Goal: Check status

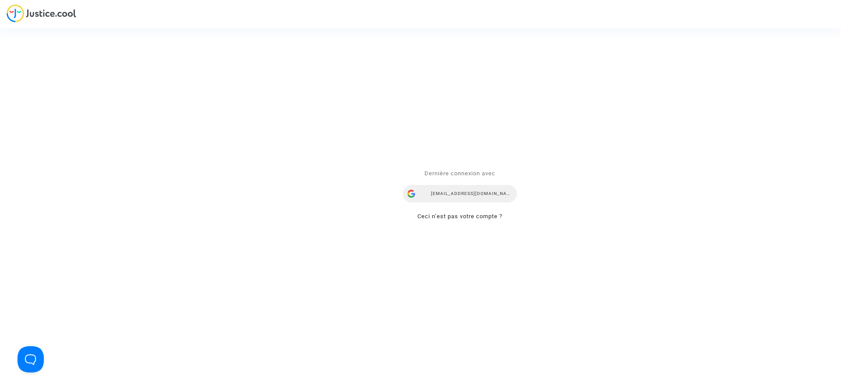
click at [446, 192] on div "airlines@refundmyticket.net" at bounding box center [460, 194] width 114 height 18
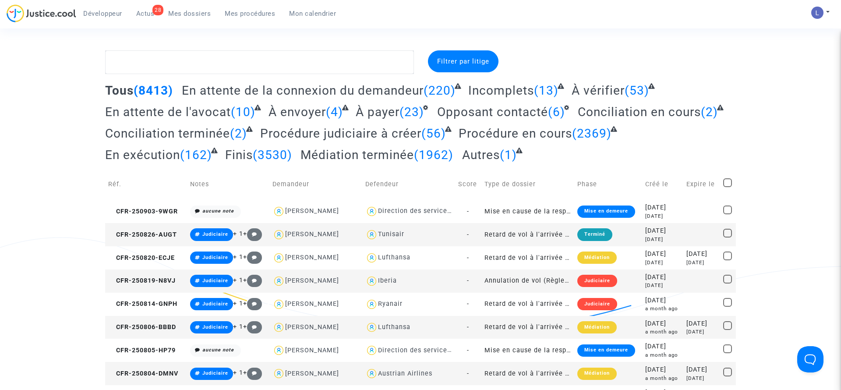
click at [142, 14] on span "Actus" at bounding box center [145, 14] width 18 height 8
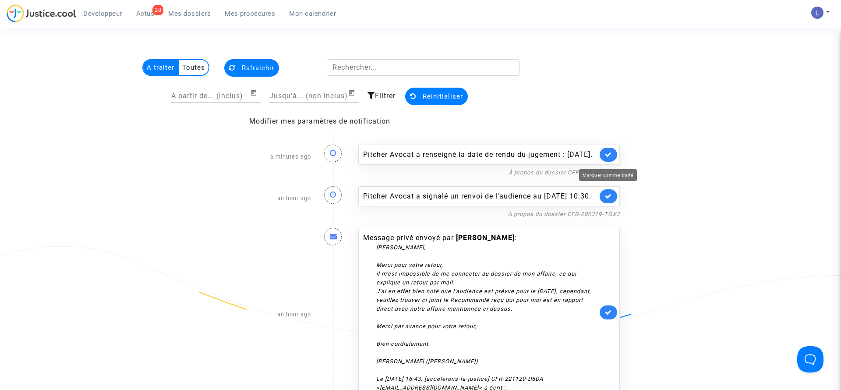
click at [605, 158] on icon at bounding box center [608, 154] width 7 height 7
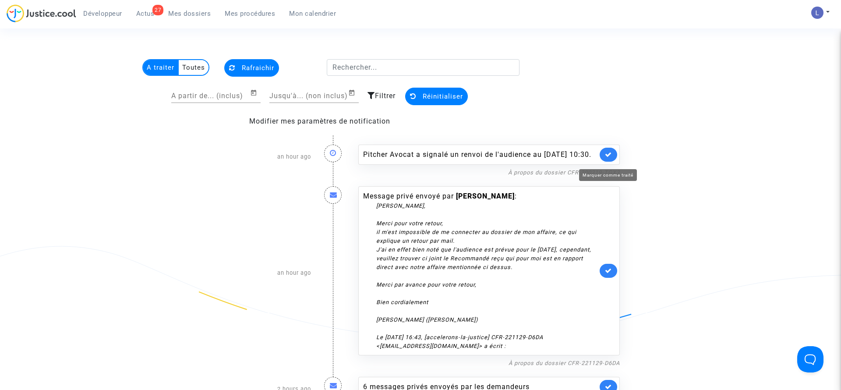
click at [605, 158] on icon at bounding box center [608, 154] width 7 height 7
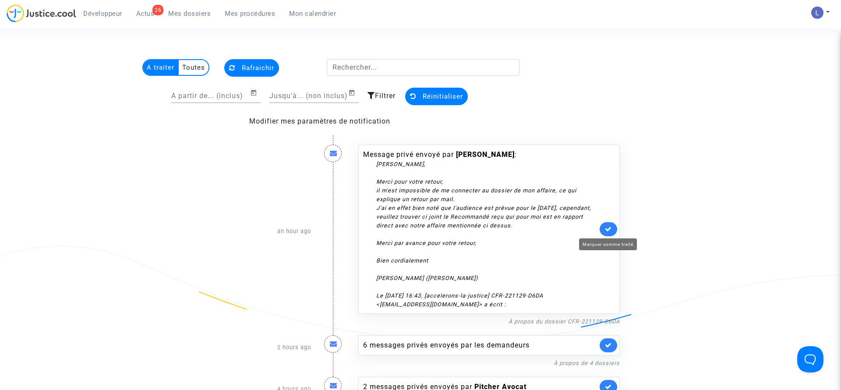
click at [610, 228] on icon at bounding box center [608, 229] width 7 height 7
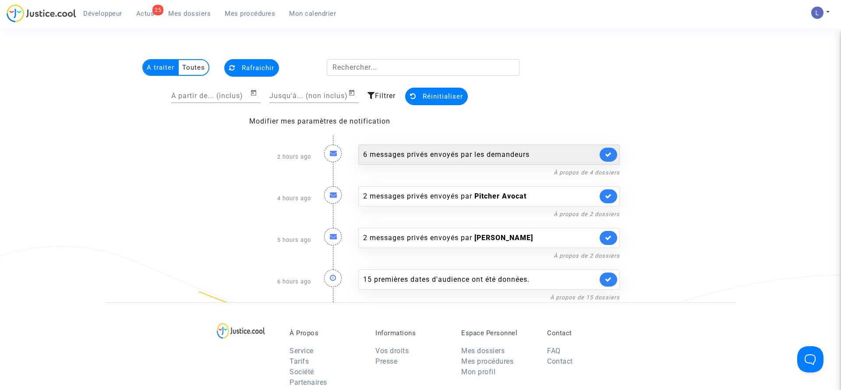
click at [613, 154] on link at bounding box center [609, 155] width 18 height 14
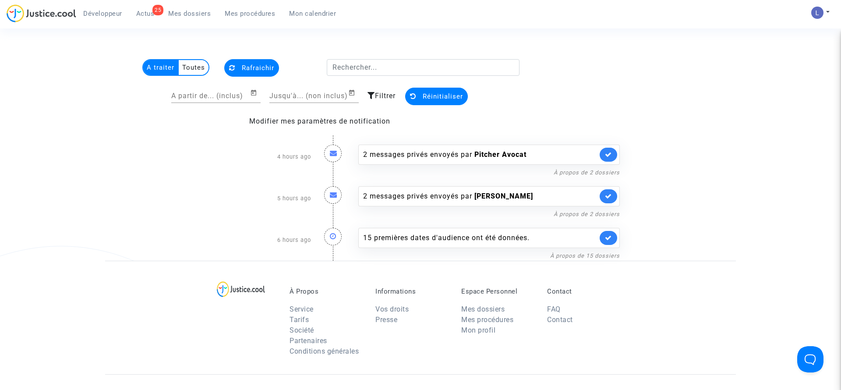
click at [613, 154] on link at bounding box center [609, 155] width 18 height 14
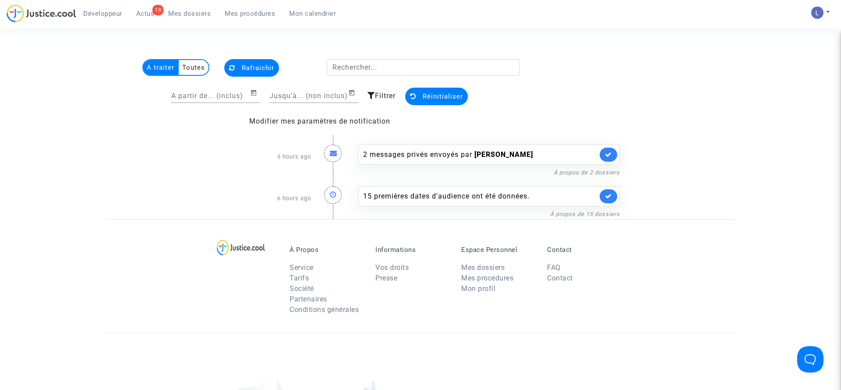
click at [613, 154] on link at bounding box center [609, 155] width 18 height 14
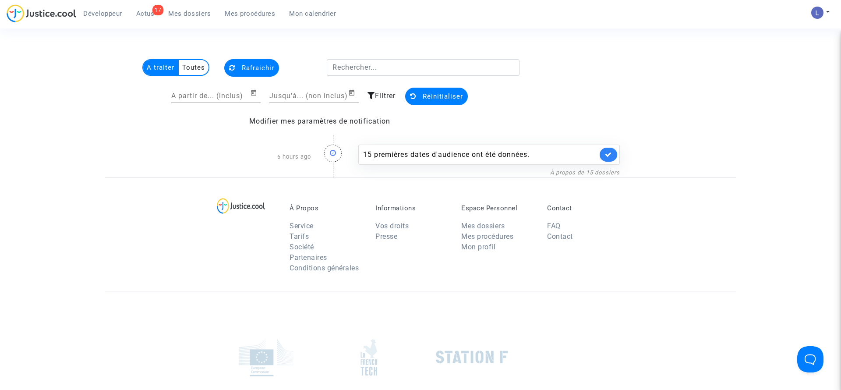
click at [613, 154] on link at bounding box center [609, 155] width 18 height 14
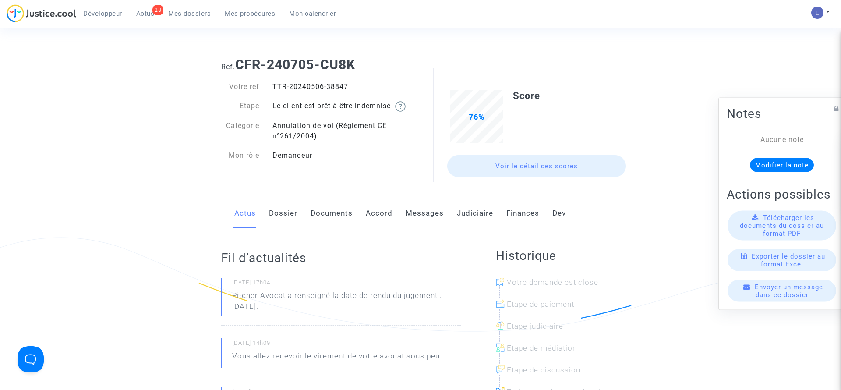
click at [468, 215] on link "Judiciaire" at bounding box center [475, 213] width 36 height 29
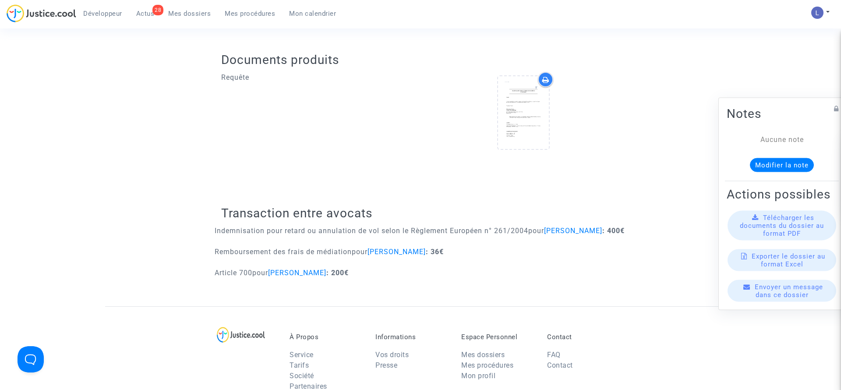
scroll to position [329, 0]
